Goal: Task Accomplishment & Management: Use online tool/utility

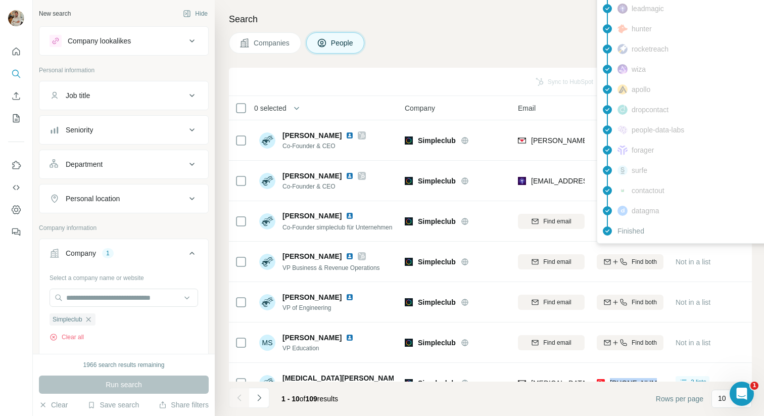
scroll to position [143, 0]
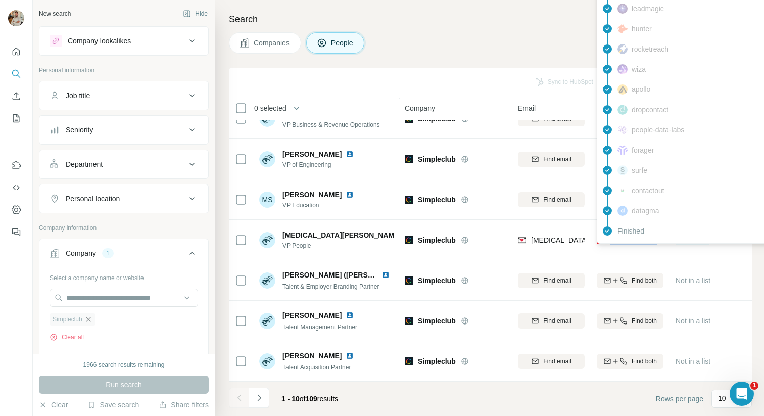
click at [91, 318] on icon "button" at bounding box center [88, 319] width 8 height 8
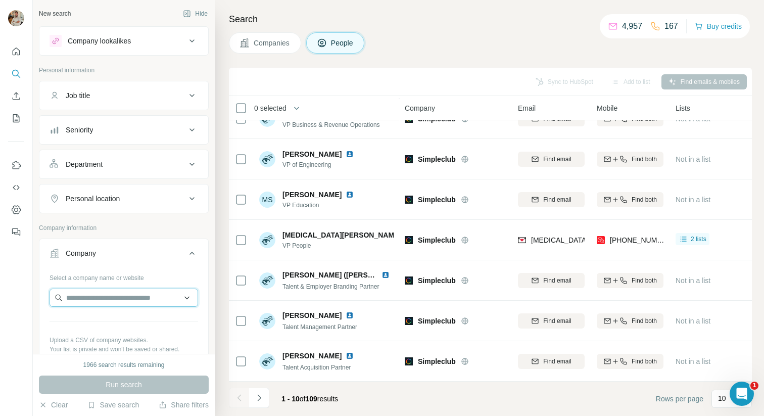
click at [89, 298] on input "text" at bounding box center [124, 298] width 149 height 18
paste input "**********"
drag, startPoint x: 179, startPoint y: 300, endPoint x: 102, endPoint y: 299, distance: 77.8
click at [102, 299] on input "**********" at bounding box center [124, 298] width 149 height 18
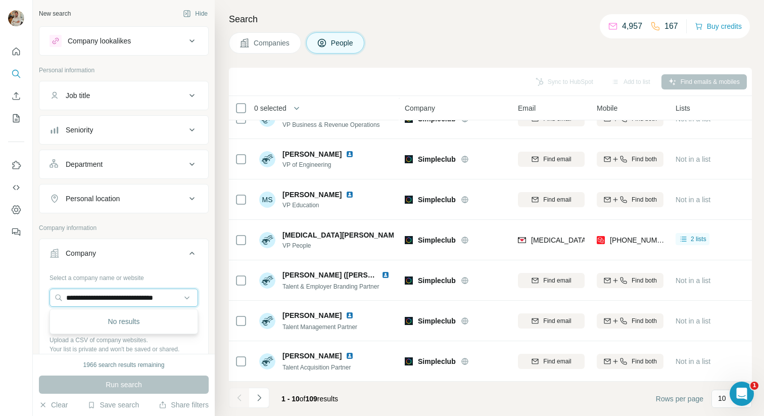
scroll to position [0, 0]
paste input "text"
type input "**********"
click at [140, 320] on div "[PERSON_NAME] AG [DOMAIN_NAME]" at bounding box center [124, 324] width 144 height 27
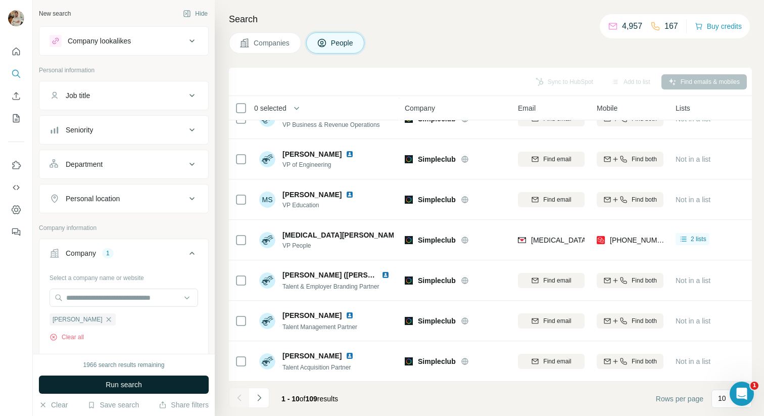
click at [175, 382] on button "Run search" at bounding box center [124, 385] width 170 height 18
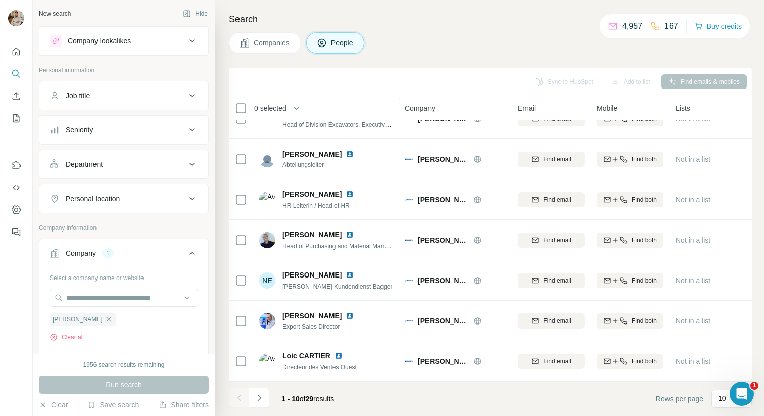
click at [385, 61] on div "Search Companies People Sync to HubSpot Add to list Find emails & mobiles 0 sel…" at bounding box center [489, 208] width 549 height 416
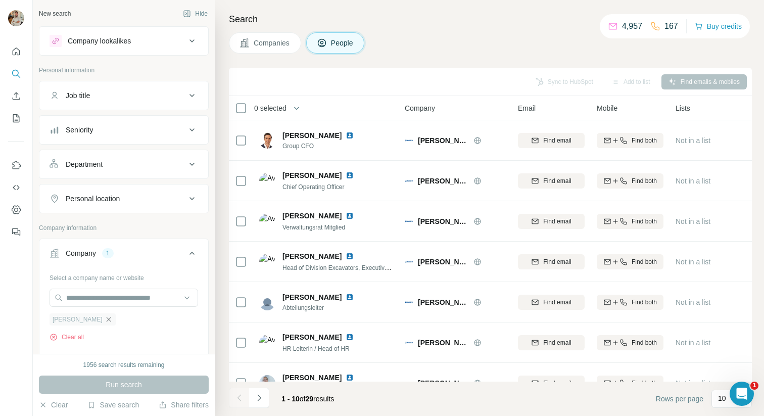
click at [105, 319] on icon "button" at bounding box center [109, 319] width 8 height 8
click at [112, 43] on div "Company lookalikes" at bounding box center [99, 41] width 63 height 10
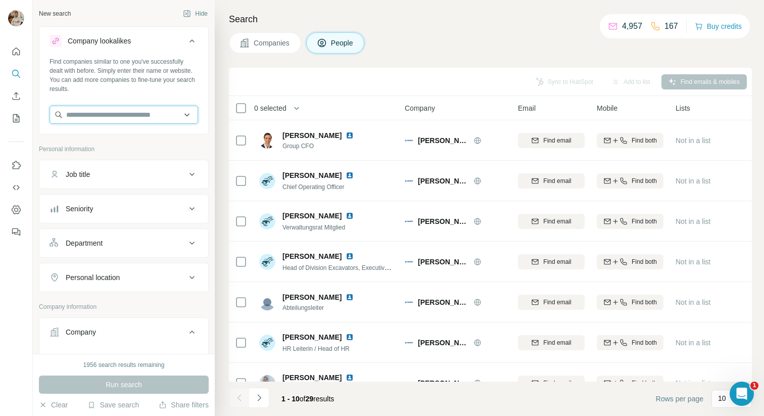
click at [121, 120] on input "text" at bounding box center [124, 115] width 149 height 18
paste input "**********"
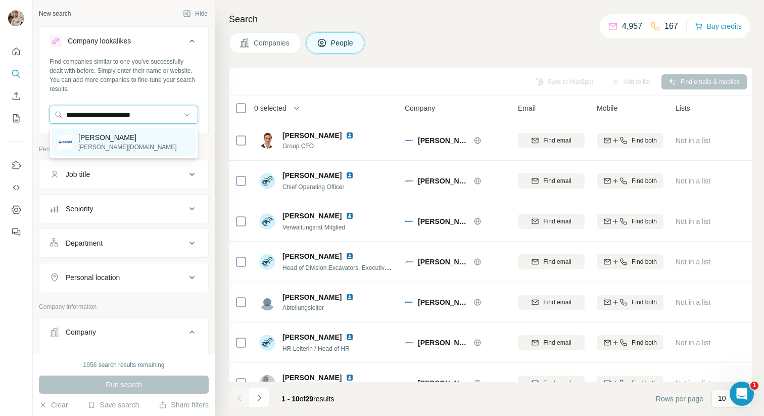
type input "**********"
click at [124, 148] on div "[PERSON_NAME] AG [DOMAIN_NAME]" at bounding box center [124, 141] width 144 height 27
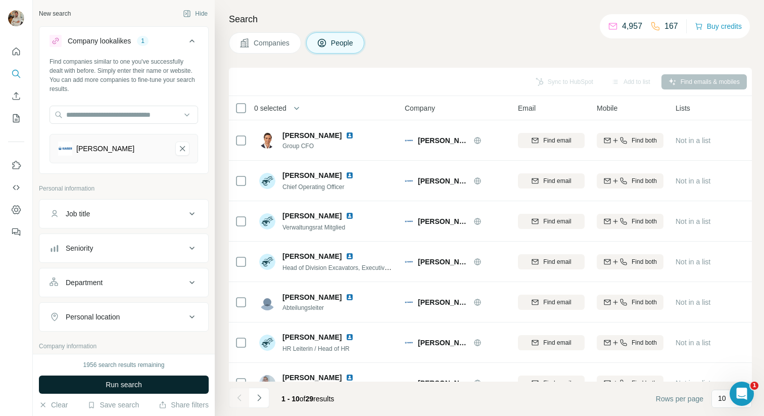
click at [178, 377] on button "Run search" at bounding box center [124, 385] width 170 height 18
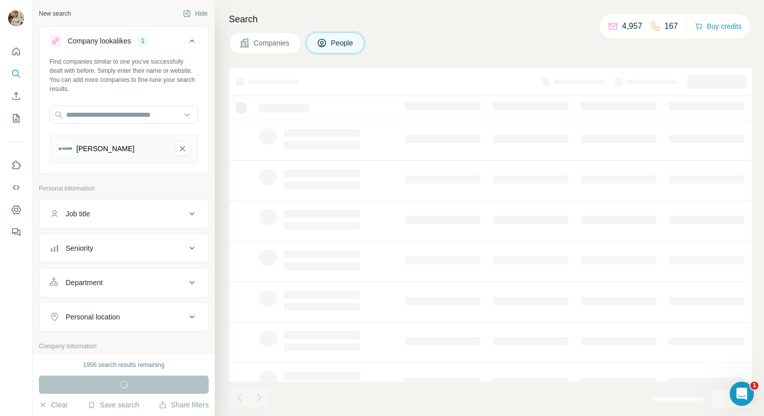
click at [416, 49] on div "Companies People" at bounding box center [490, 42] width 523 height 21
click at [420, 47] on div "Companies People" at bounding box center [490, 42] width 523 height 21
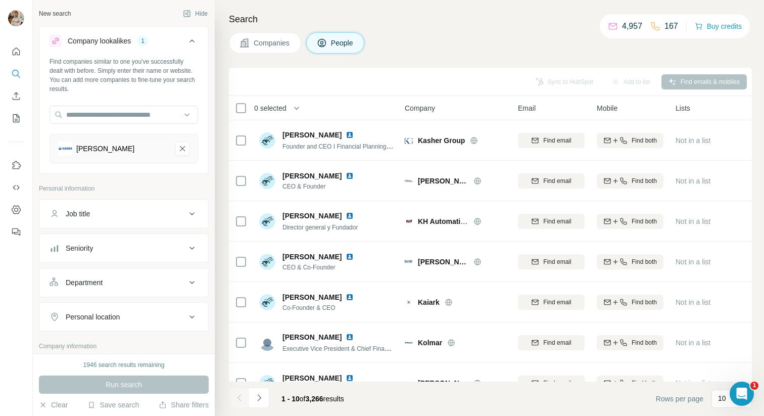
click at [267, 38] on span "Companies" at bounding box center [272, 43] width 37 height 10
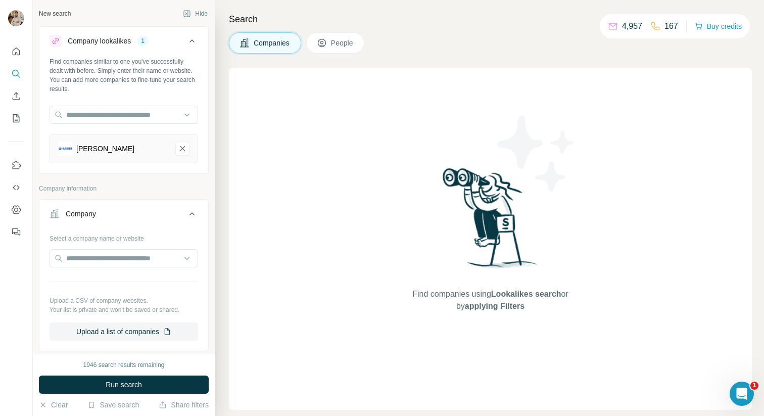
click at [321, 39] on icon at bounding box center [322, 43] width 10 height 10
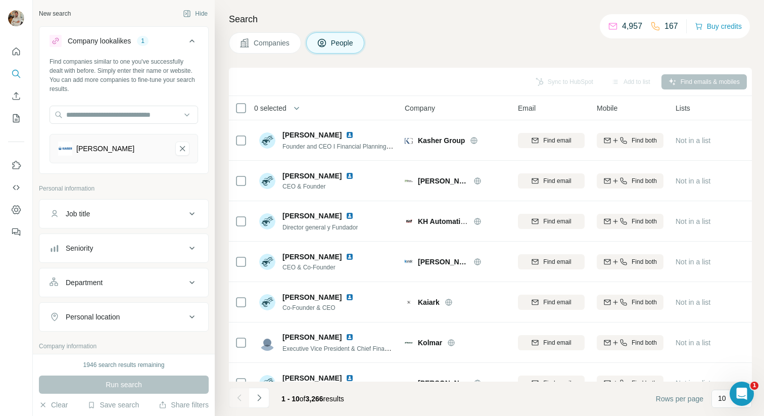
click at [387, 22] on h4 "Search" at bounding box center [490, 19] width 523 height 14
click at [387, 23] on h4 "Search" at bounding box center [490, 19] width 523 height 14
click at [390, 22] on h4 "Search" at bounding box center [490, 19] width 523 height 14
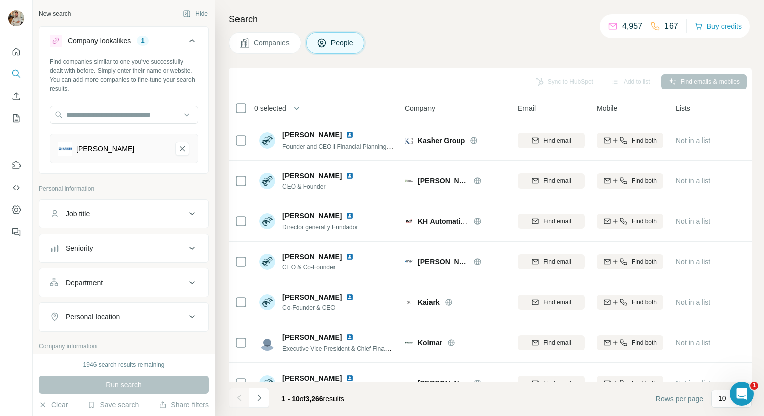
click at [283, 42] on span "Companies" at bounding box center [272, 43] width 37 height 10
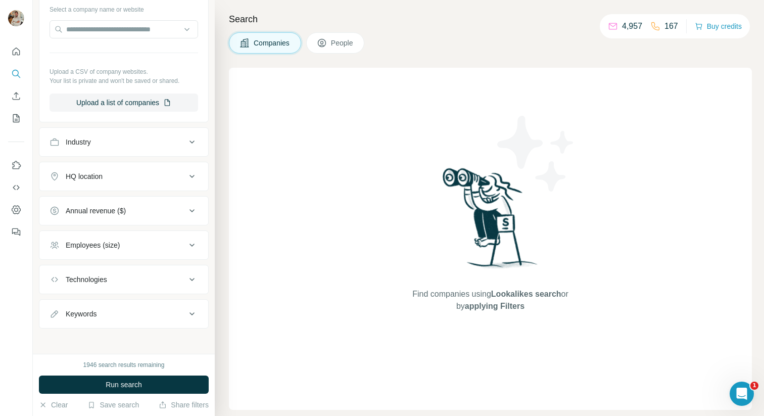
scroll to position [232, 0]
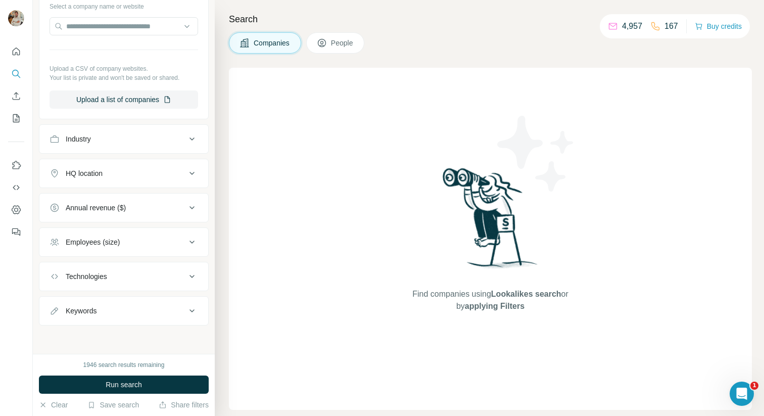
click at [140, 240] on div "Employees (size)" at bounding box center [118, 242] width 136 height 10
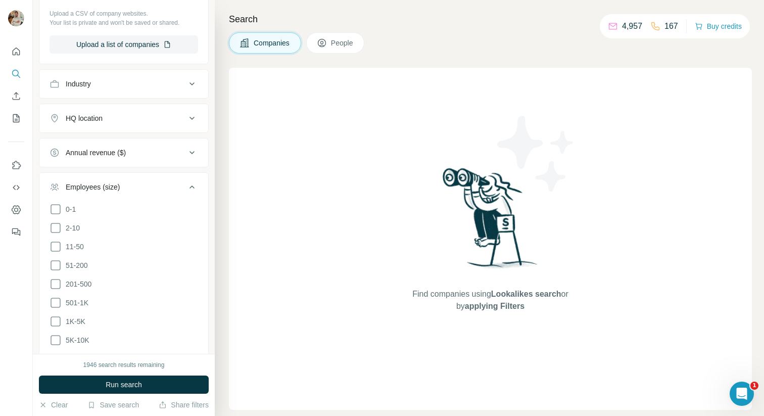
scroll to position [293, 0]
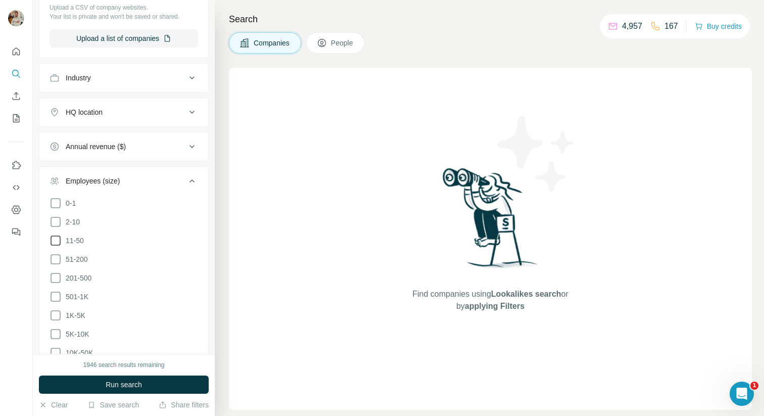
click at [58, 243] on icon at bounding box center [56, 240] width 12 height 12
click at [58, 267] on ul "0-1 2-10 11-50 [PHONE_NUMBER] 501-1K 1K-5K 5K-10K 10K-50K 50K-100K 100K-500K 50…" at bounding box center [124, 306] width 149 height 218
click at [57, 261] on icon at bounding box center [56, 259] width 12 height 12
click at [58, 284] on ul "0-1 2-10 11-50 [PHONE_NUMBER] 501-1K 1K-5K 5K-10K 10K-50K 50K-100K 100K-500K 50…" at bounding box center [124, 306] width 149 height 218
click at [57, 272] on icon at bounding box center [56, 278] width 12 height 12
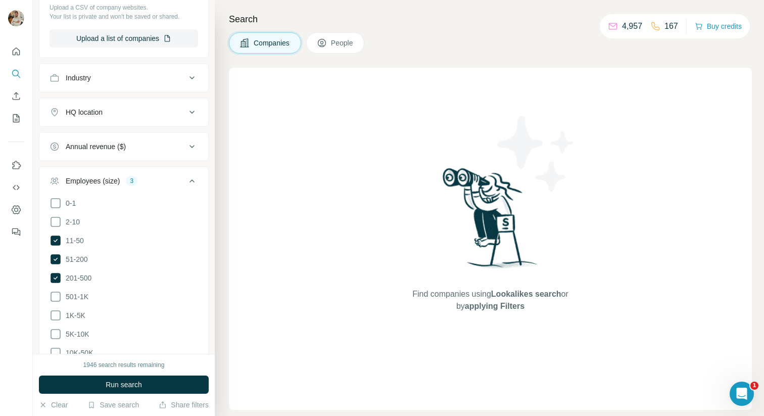
click at [134, 395] on div "1946 search results remaining Run search Clear Save search Share filters" at bounding box center [124, 385] width 182 height 62
click at [143, 390] on button "Run search" at bounding box center [124, 385] width 170 height 18
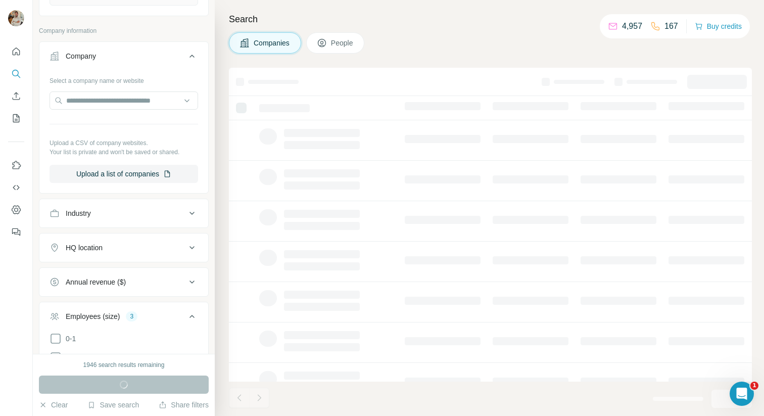
scroll to position [150, 0]
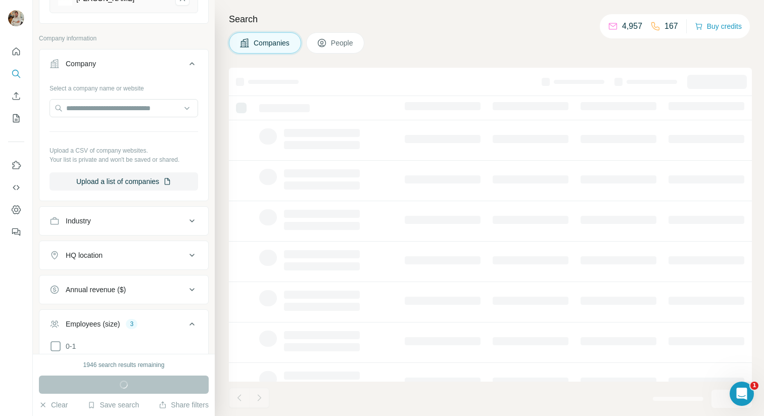
click at [120, 261] on button "HQ location" at bounding box center [123, 255] width 169 height 24
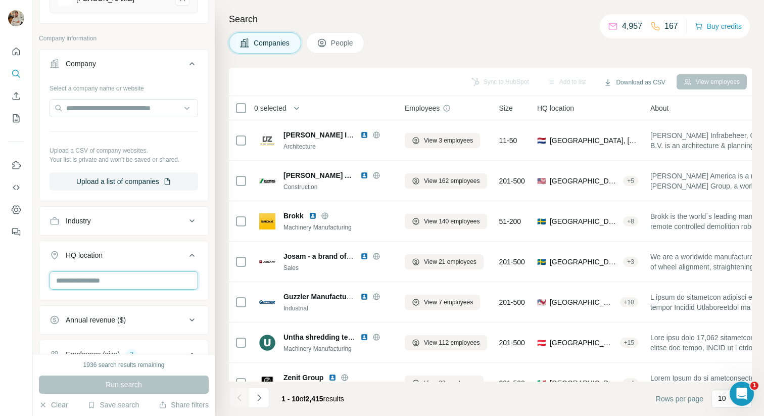
click at [118, 288] on input "text" at bounding box center [124, 280] width 149 height 18
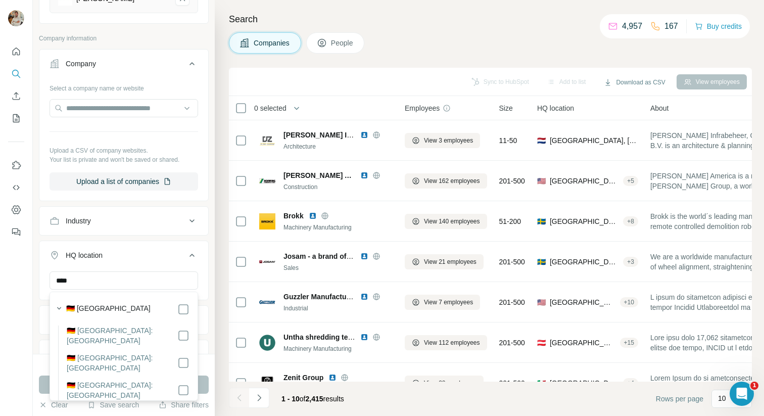
click at [129, 310] on div "🇩🇪 [GEOGRAPHIC_DATA]" at bounding box center [127, 309] width 123 height 12
click at [127, 283] on input "****" at bounding box center [124, 280] width 149 height 18
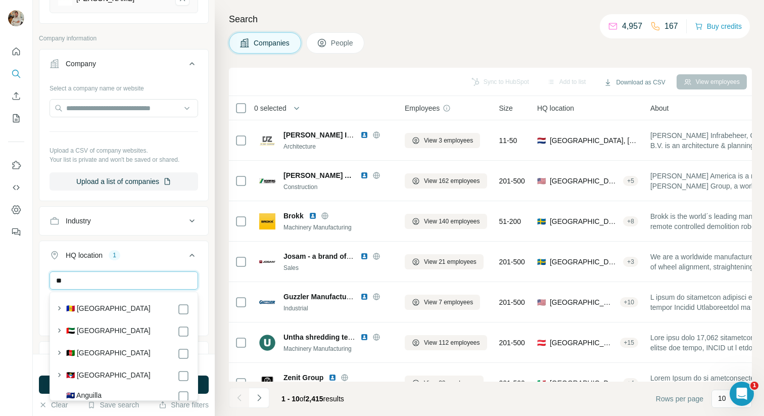
type input "*"
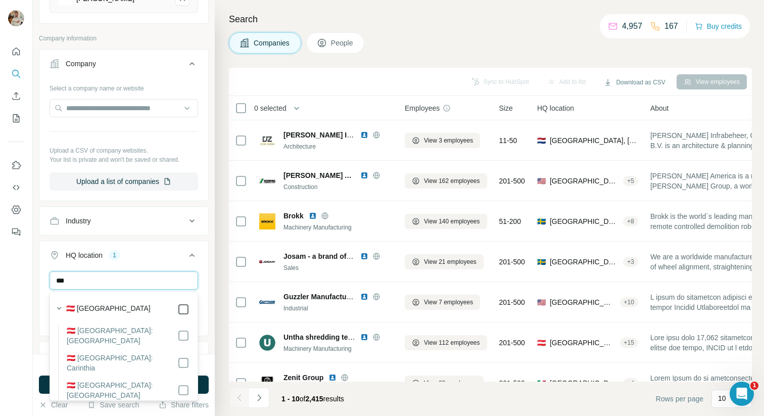
type input "***"
click at [213, 256] on div "New search Hide Company lookalikes 1 Find companies similar to one you've succe…" at bounding box center [124, 177] width 182 height 354
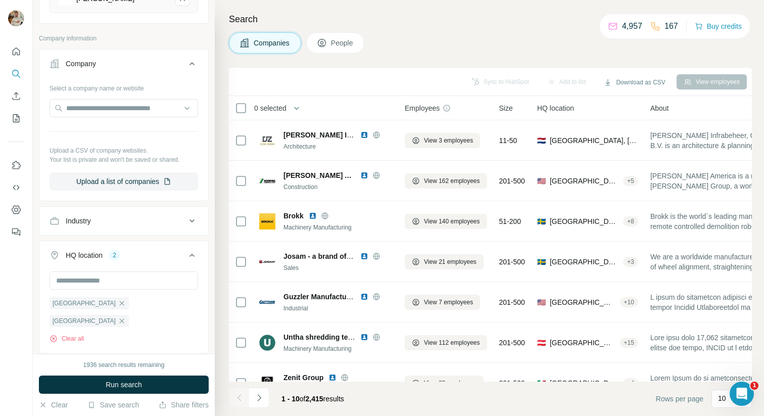
scroll to position [215, 0]
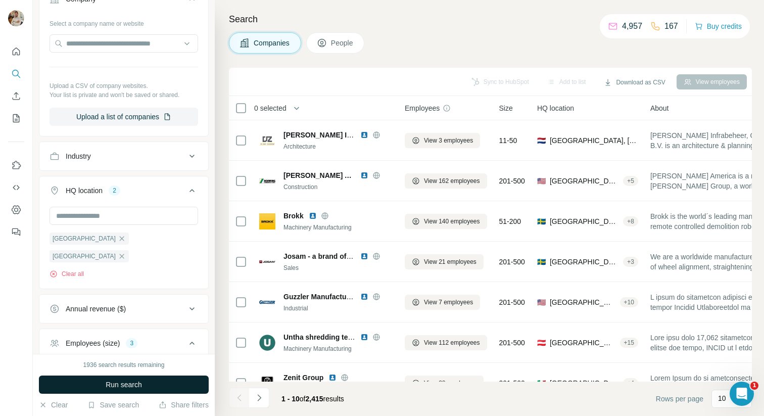
click at [154, 381] on button "Run search" at bounding box center [124, 385] width 170 height 18
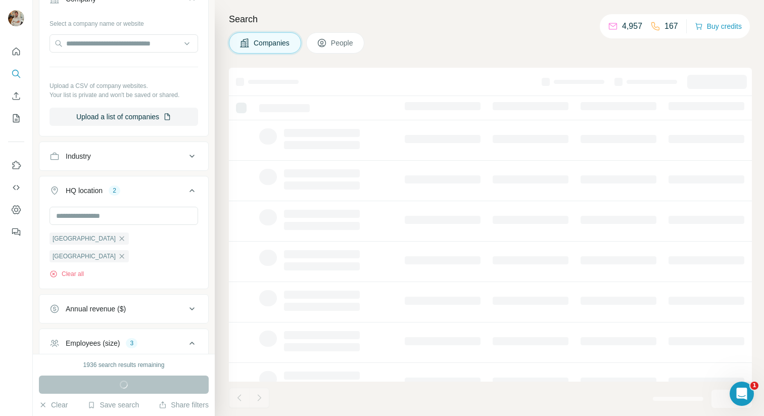
click at [458, 20] on h4 "Search" at bounding box center [490, 19] width 523 height 14
click at [476, 25] on h4 "Search" at bounding box center [490, 19] width 523 height 14
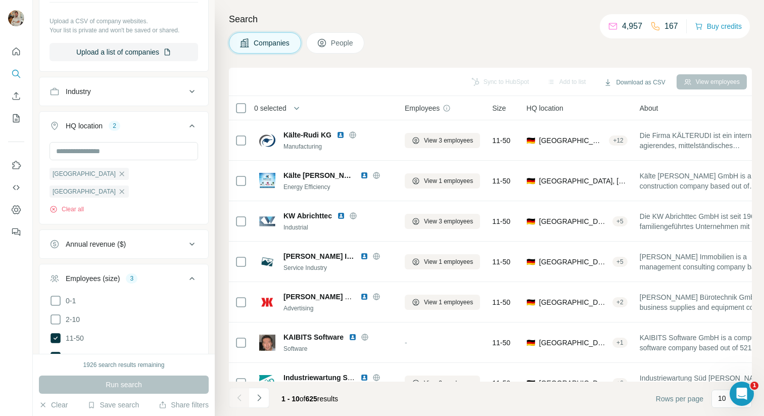
scroll to position [293, 0]
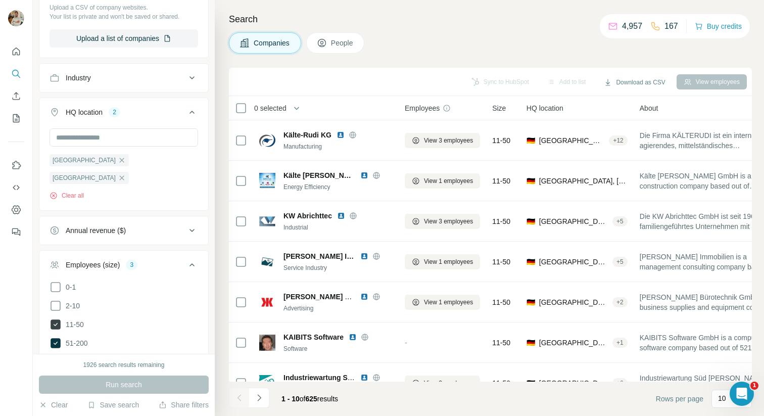
click at [56, 319] on icon at bounding box center [56, 324] width 10 height 10
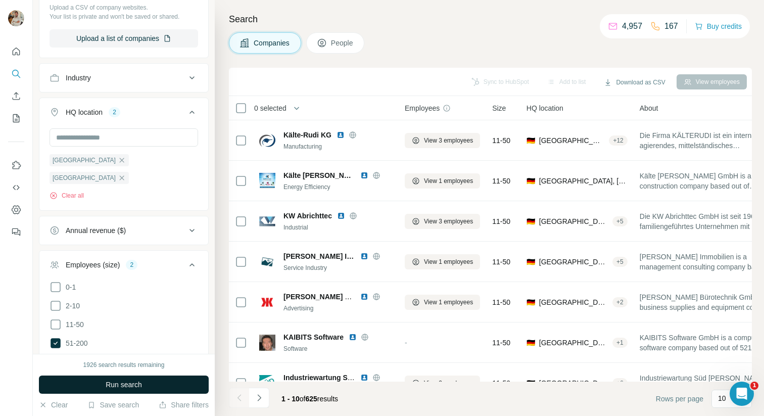
click at [106, 387] on span "Run search" at bounding box center [124, 385] width 36 height 10
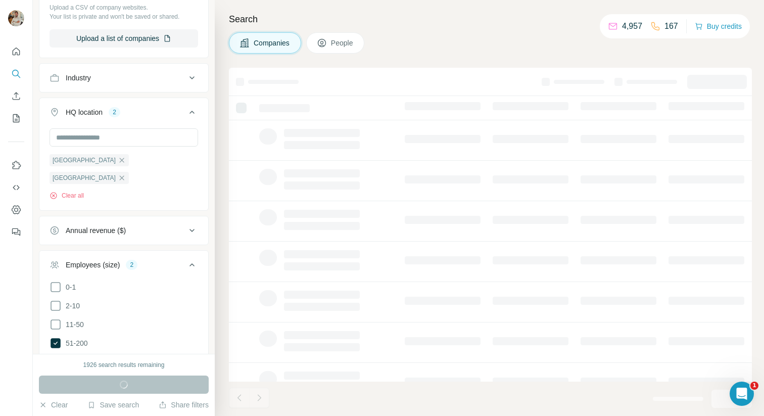
click at [529, 33] on div "Companies People" at bounding box center [490, 42] width 523 height 21
click at [537, 39] on div "Companies People" at bounding box center [490, 42] width 523 height 21
click at [540, 39] on div "Companies People" at bounding box center [490, 42] width 523 height 21
click at [546, 40] on div "Companies People" at bounding box center [490, 42] width 523 height 21
click at [544, 41] on div "Companies People" at bounding box center [490, 42] width 523 height 21
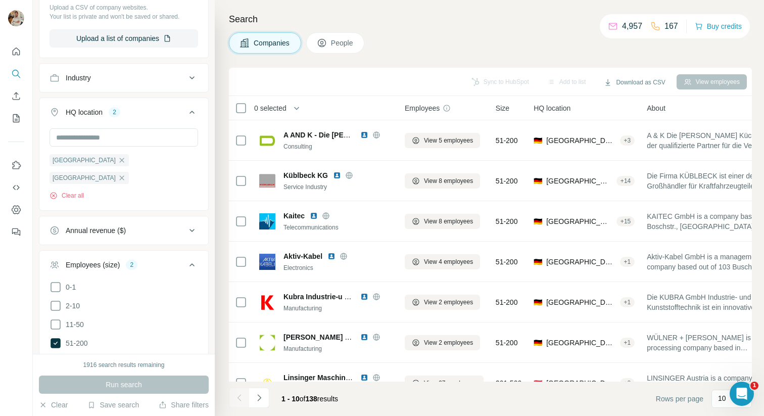
click at [512, 43] on div "Companies People" at bounding box center [490, 42] width 523 height 21
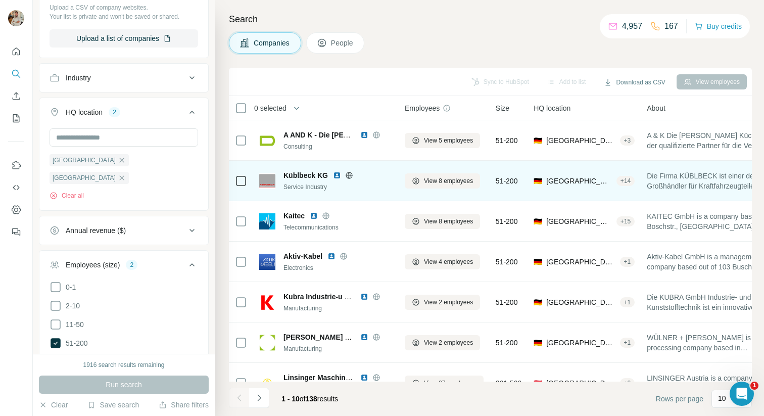
click at [348, 174] on icon at bounding box center [349, 175] width 8 height 8
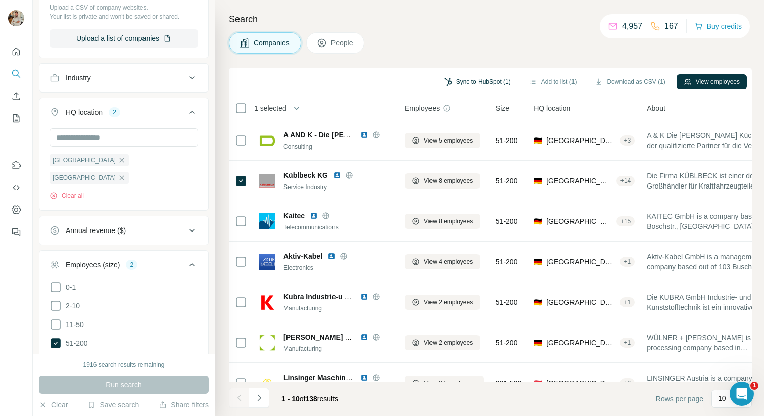
click at [474, 80] on button "Sync to HubSpot (1)" at bounding box center [477, 81] width 81 height 15
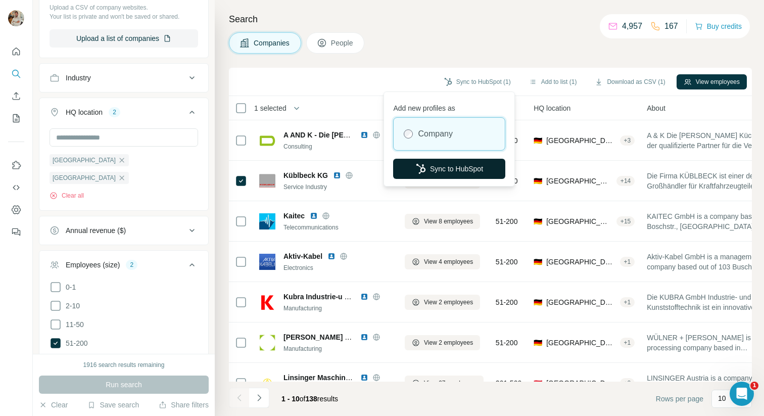
click at [442, 170] on button "Sync to HubSpot" at bounding box center [449, 169] width 112 height 20
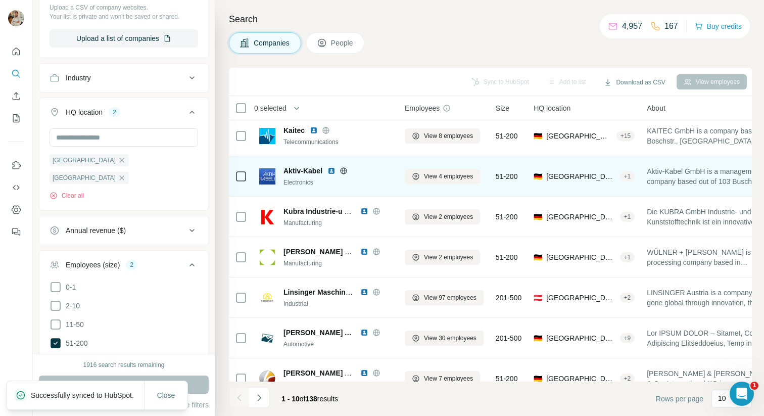
scroll to position [88, 0]
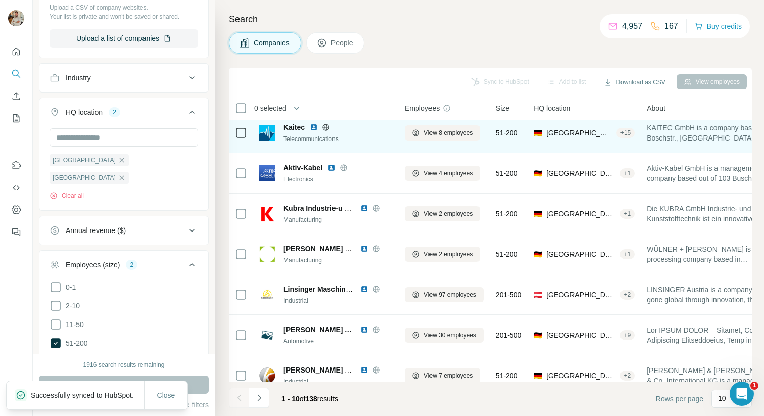
click at [328, 127] on icon at bounding box center [325, 127] width 7 height 1
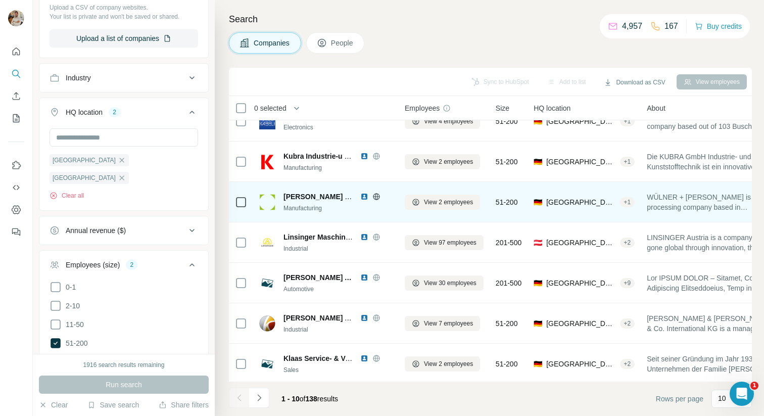
scroll to position [143, 0]
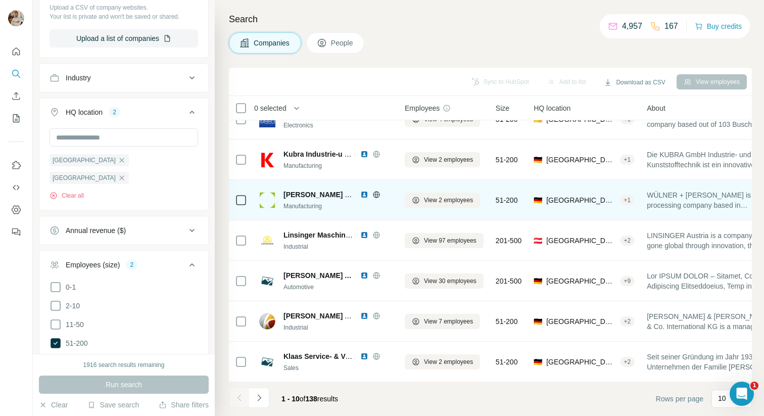
click at [378, 198] on icon at bounding box center [376, 195] width 8 height 8
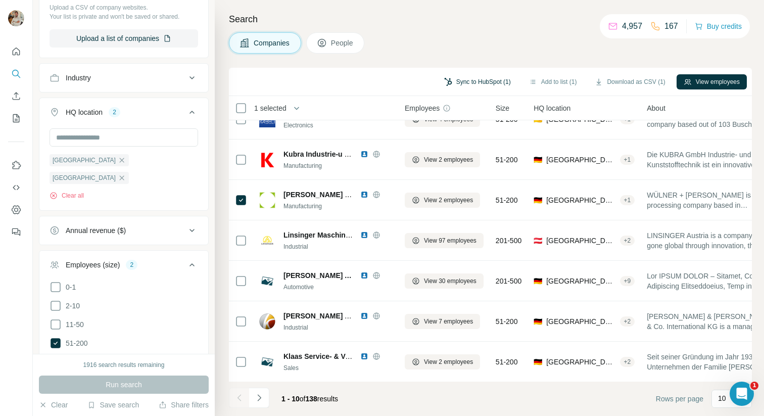
click at [461, 84] on button "Sync to HubSpot (1)" at bounding box center [477, 81] width 81 height 15
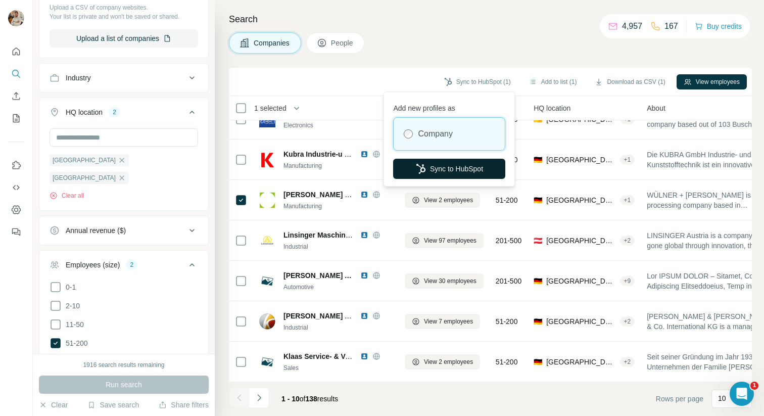
click at [431, 169] on button "Sync to HubSpot" at bounding box center [449, 169] width 112 height 20
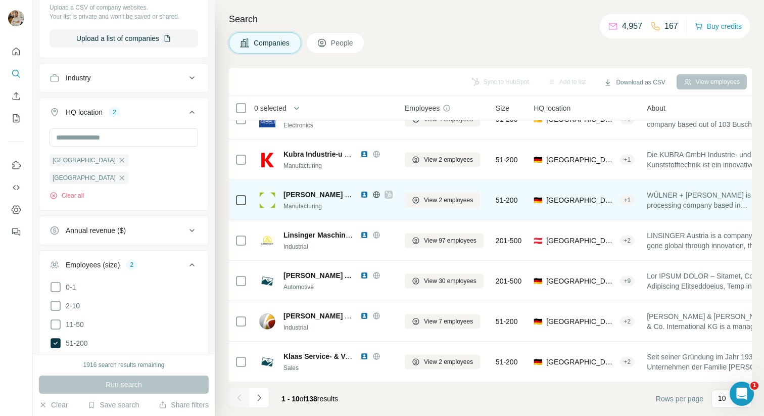
scroll to position [143, 0]
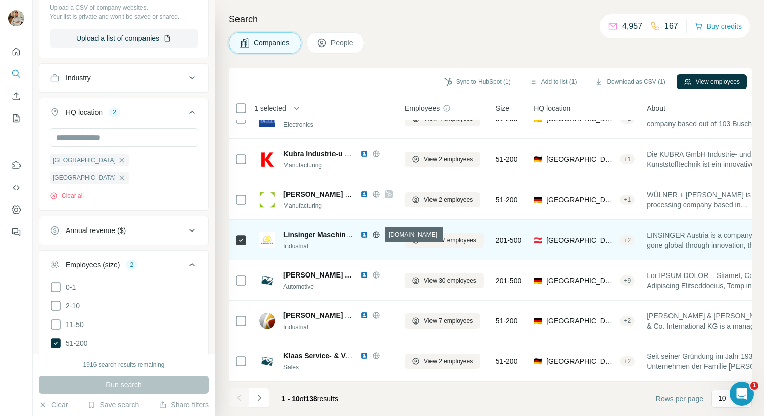
click at [377, 235] on icon at bounding box center [376, 234] width 3 height 7
